Goal: Information Seeking & Learning: Learn about a topic

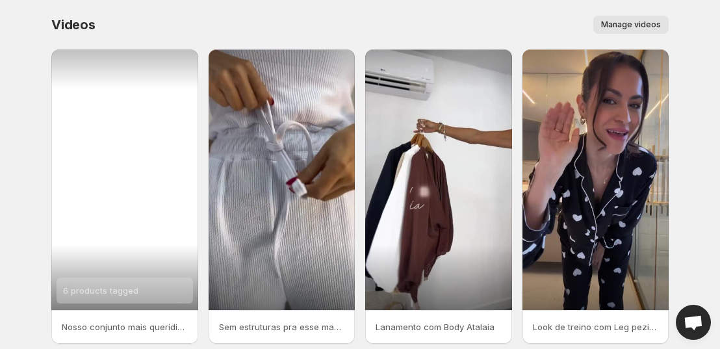
click at [125, 290] on span "6 products tagged" at bounding box center [100, 290] width 75 height 10
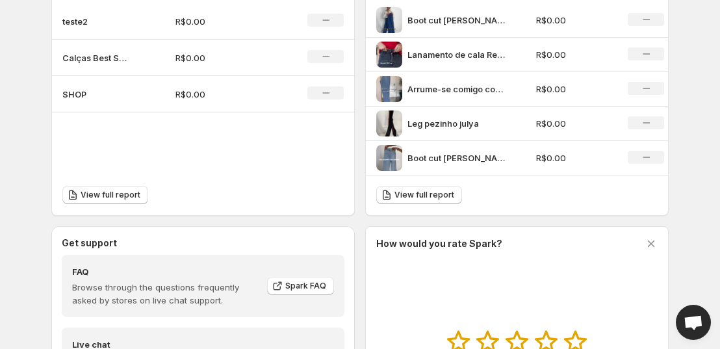
scroll to position [451, 0]
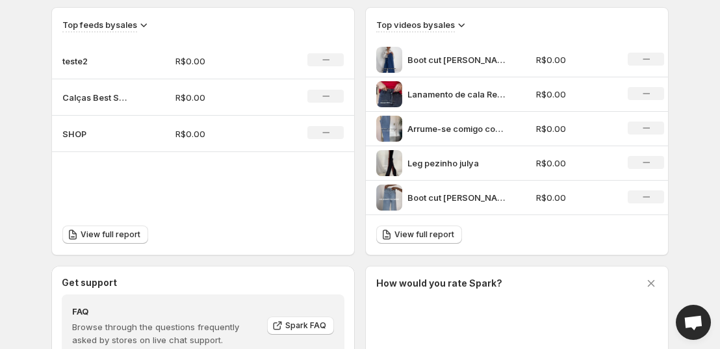
click at [484, 128] on p "Arrume-se comigo com Conjunto Blair camisa top e cala reta Mily Combinao perfei…" at bounding box center [455, 128] width 97 height 13
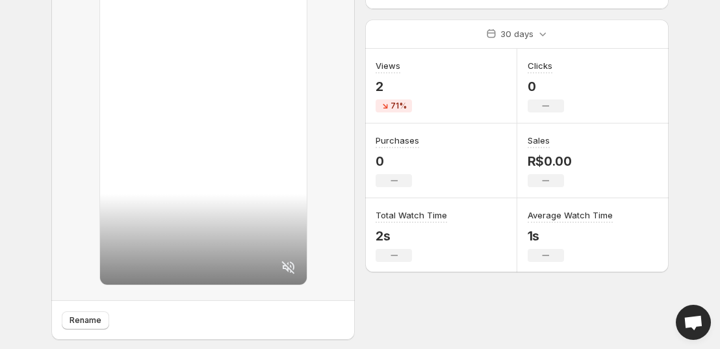
scroll to position [192, 0]
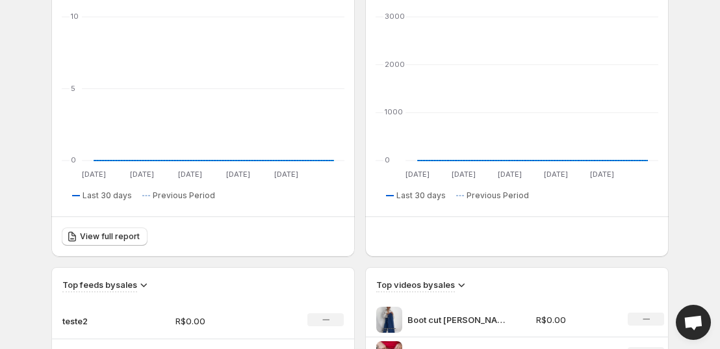
scroll to position [451, 0]
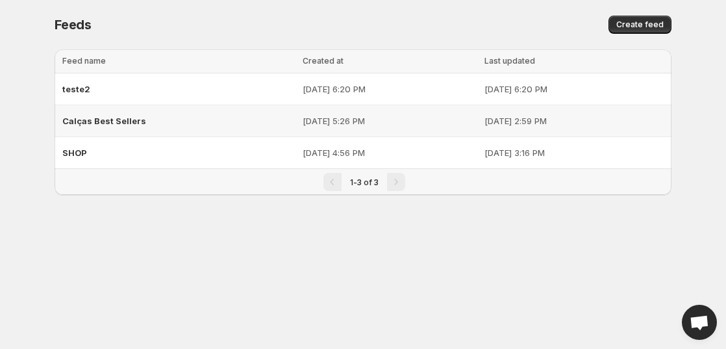
click at [223, 116] on div "Calças Best Sellers" at bounding box center [178, 120] width 233 height 23
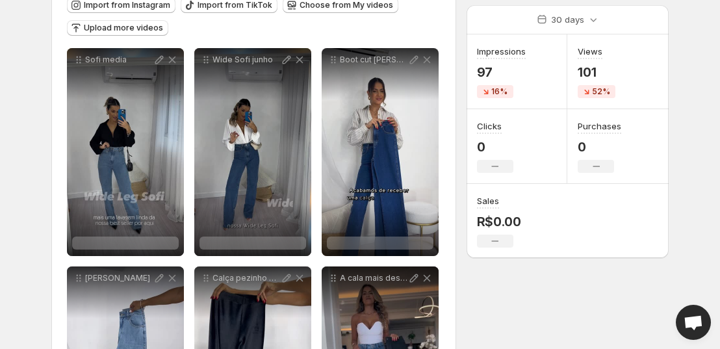
scroll to position [195, 0]
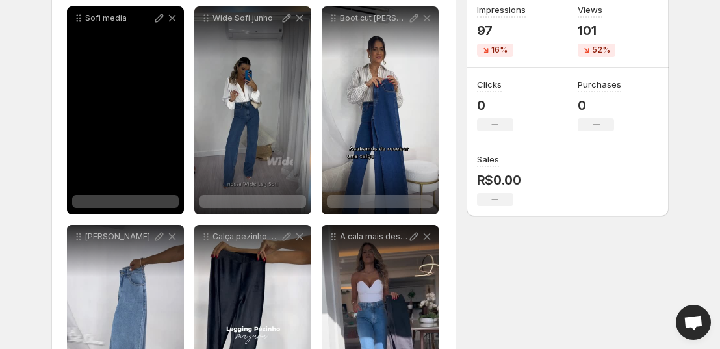
click at [136, 196] on div at bounding box center [125, 201] width 107 height 13
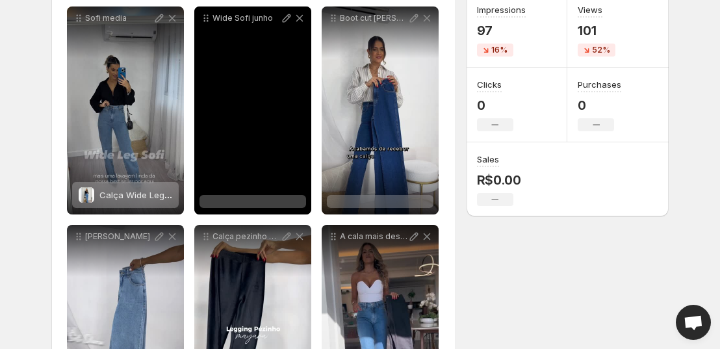
click at [270, 124] on div "Wide Sofi junho" at bounding box center [252, 110] width 117 height 208
click at [252, 194] on div "Wide Sofi junho" at bounding box center [252, 110] width 117 height 208
click at [257, 201] on div at bounding box center [252, 201] width 107 height 13
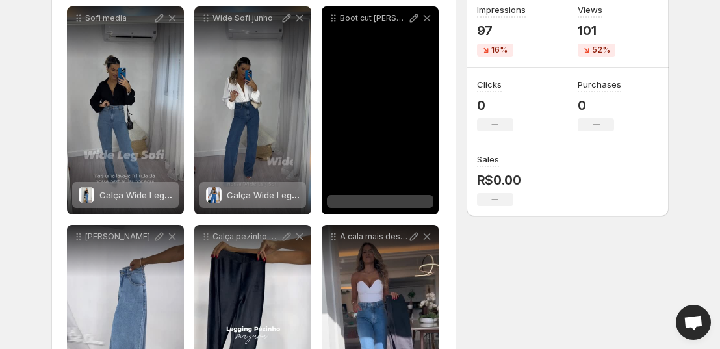
click at [401, 201] on div at bounding box center [380, 201] width 107 height 13
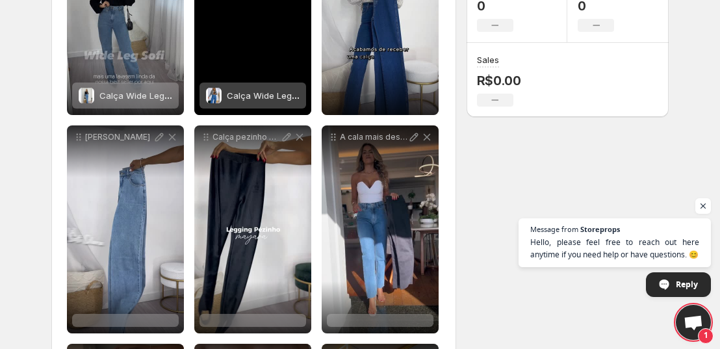
scroll to position [325, 0]
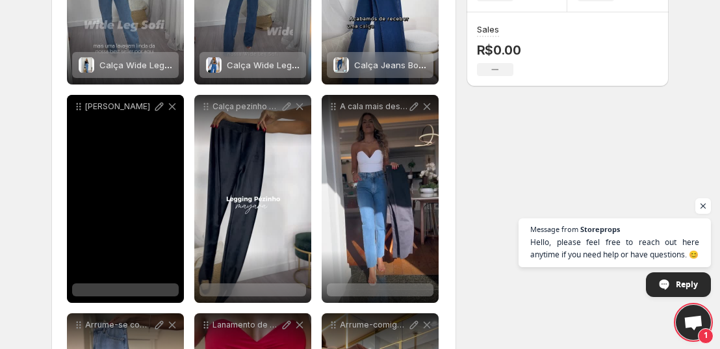
click at [120, 289] on div at bounding box center [125, 289] width 107 height 13
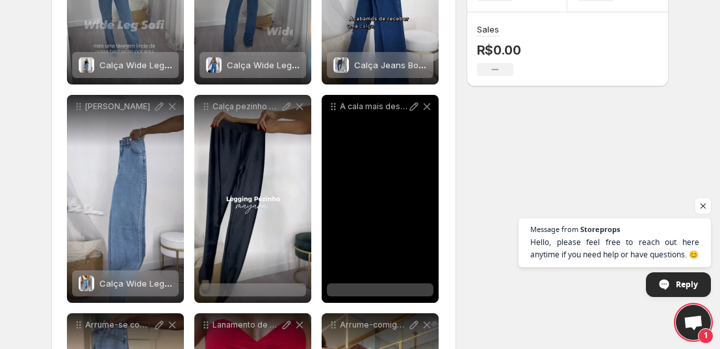
click at [394, 288] on div at bounding box center [380, 289] width 107 height 13
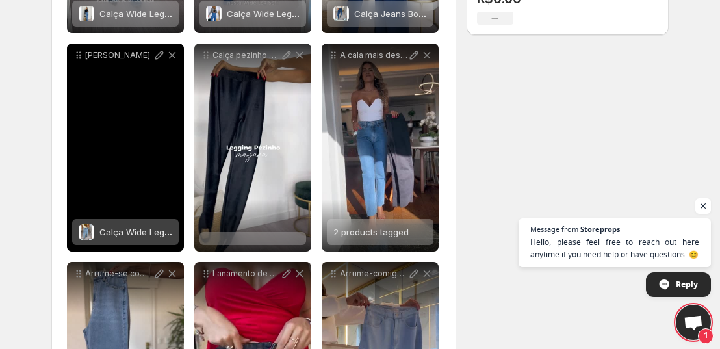
scroll to position [520, 0]
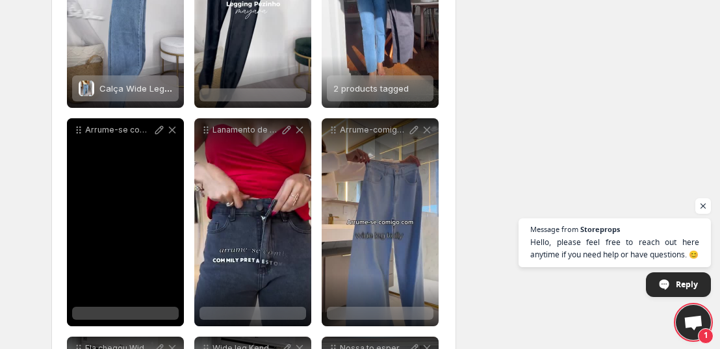
click at [142, 308] on div at bounding box center [125, 313] width 107 height 13
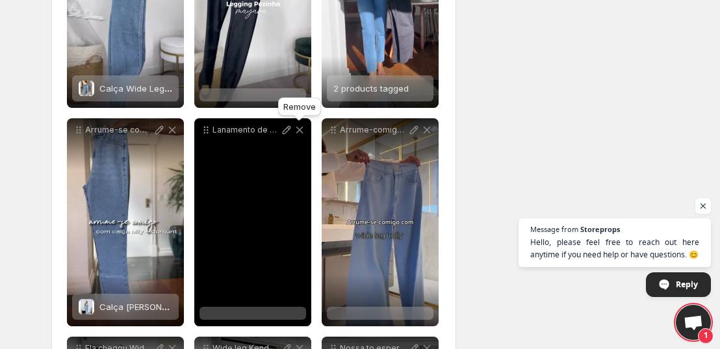
click at [298, 133] on icon at bounding box center [299, 129] width 13 height 13
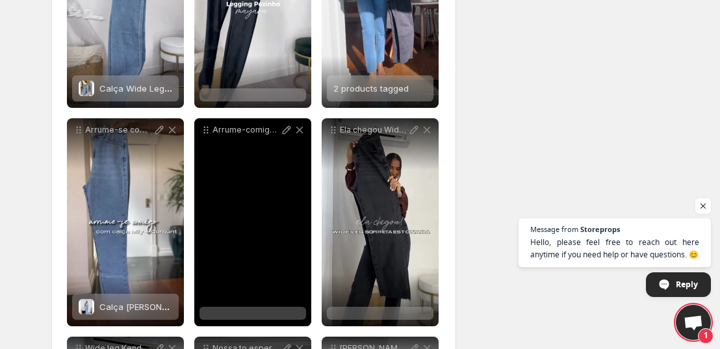
click at [251, 302] on div "Arrume-comigo com Wile Leg Kally" at bounding box center [252, 222] width 117 height 208
click at [255, 308] on div at bounding box center [252, 313] width 107 height 13
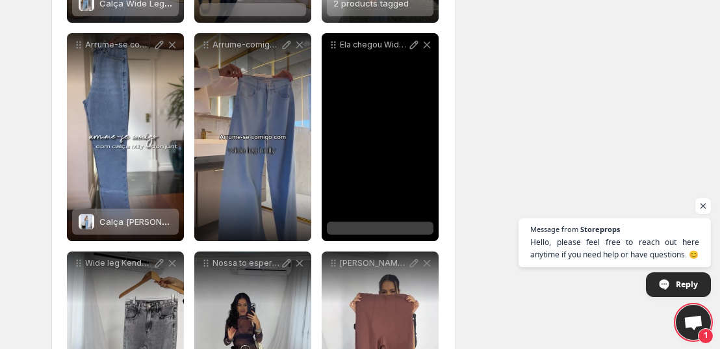
scroll to position [650, 0]
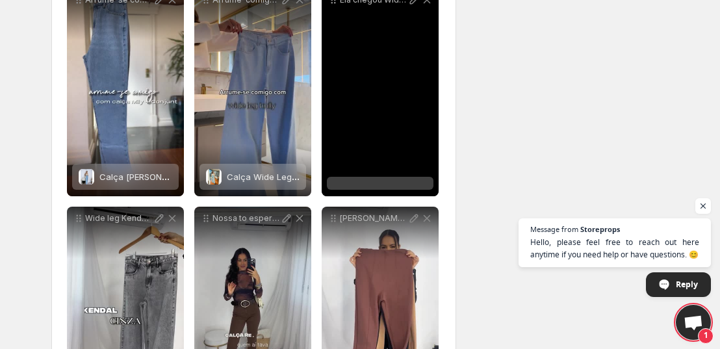
click at [409, 181] on div at bounding box center [380, 183] width 107 height 13
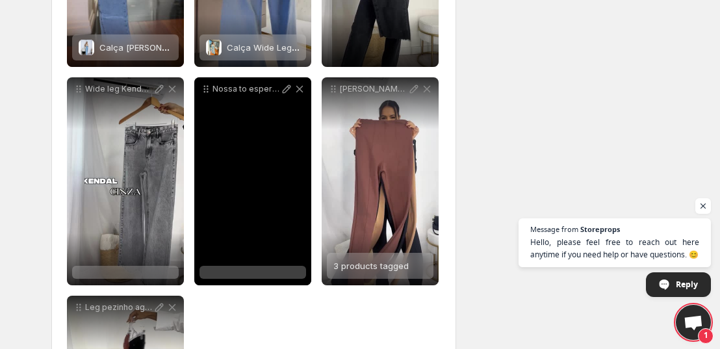
scroll to position [779, 0]
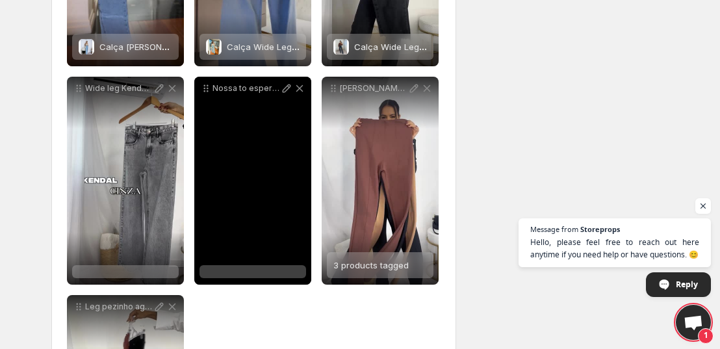
click at [251, 270] on div at bounding box center [252, 271] width 107 height 13
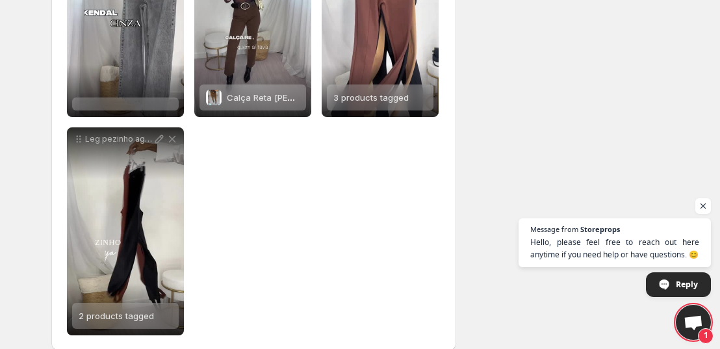
scroll to position [965, 0]
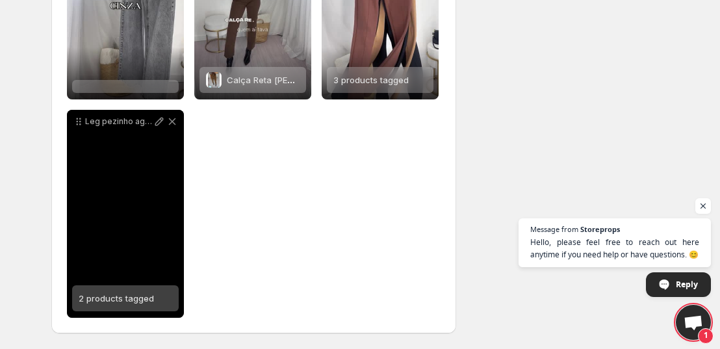
click at [131, 293] on span "2 products tagged" at bounding box center [116, 298] width 75 height 10
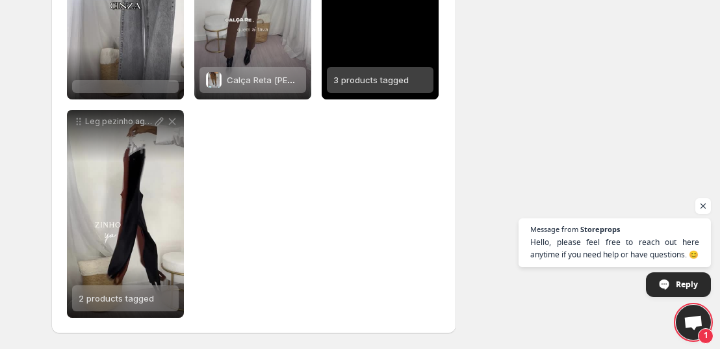
click at [415, 81] on div "3 products tagged" at bounding box center [380, 80] width 107 height 26
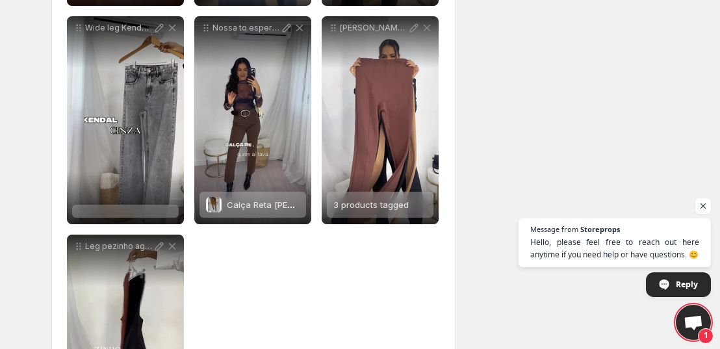
scroll to position [835, 0]
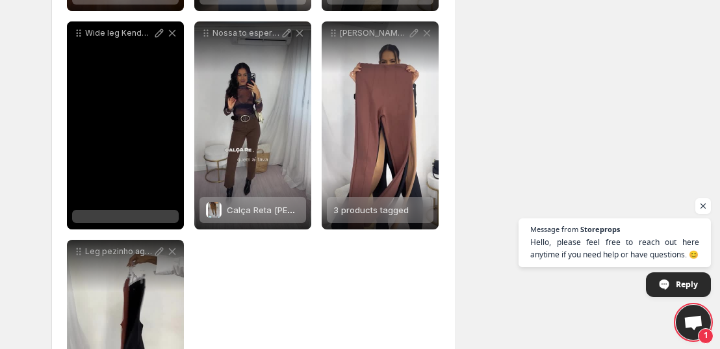
click at [145, 213] on div at bounding box center [125, 216] width 107 height 13
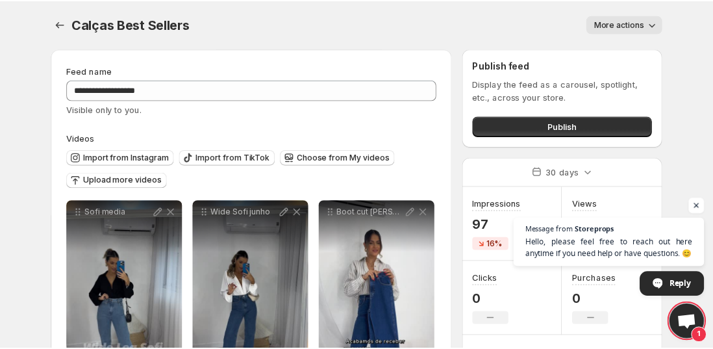
scroll to position [0, 0]
